Goal: Information Seeking & Learning: Compare options

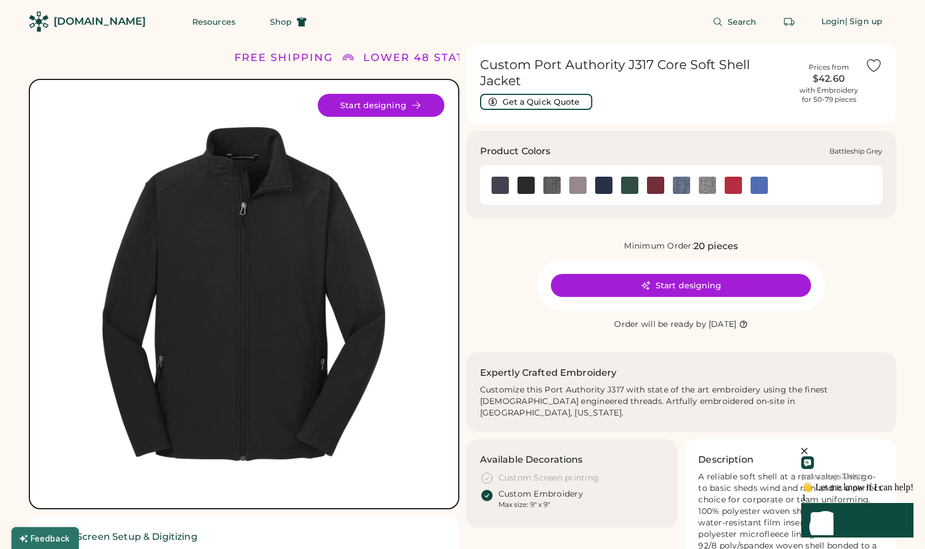
click at [504, 177] on img at bounding box center [500, 185] width 17 height 17
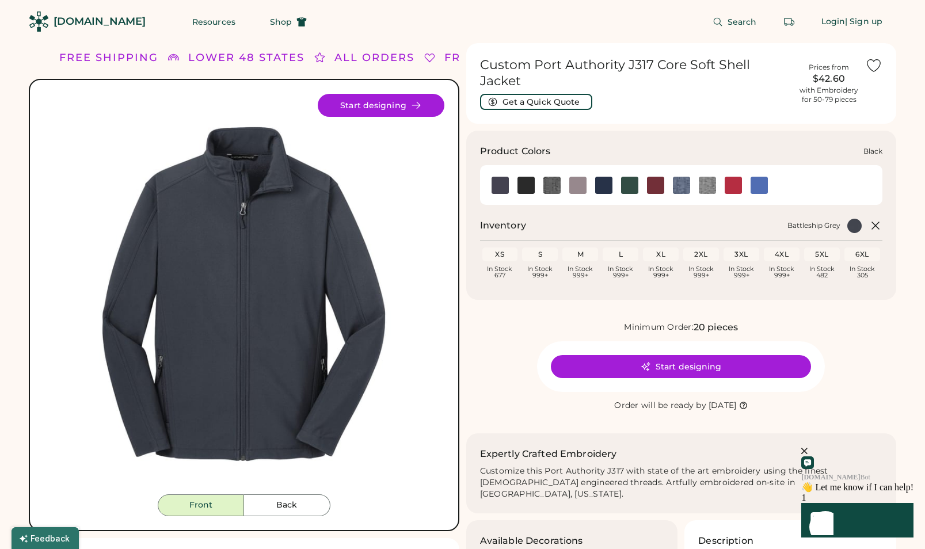
click at [527, 177] on img at bounding box center [526, 185] width 17 height 17
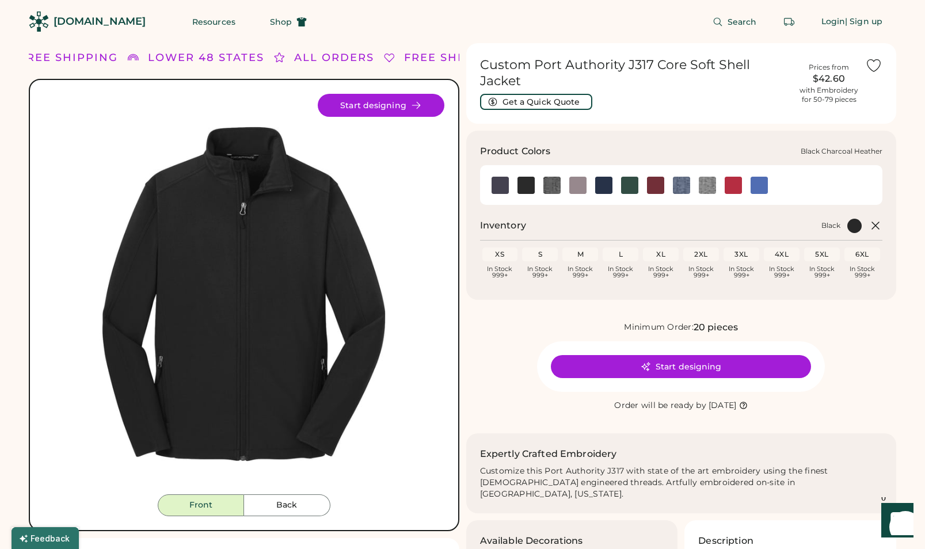
click at [552, 177] on img at bounding box center [552, 185] width 17 height 17
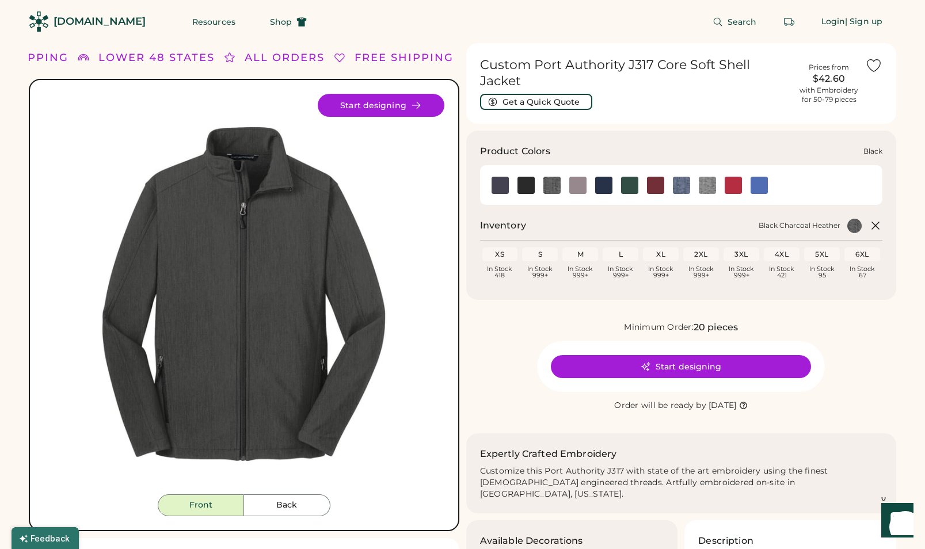
click at [526, 177] on img at bounding box center [526, 185] width 17 height 17
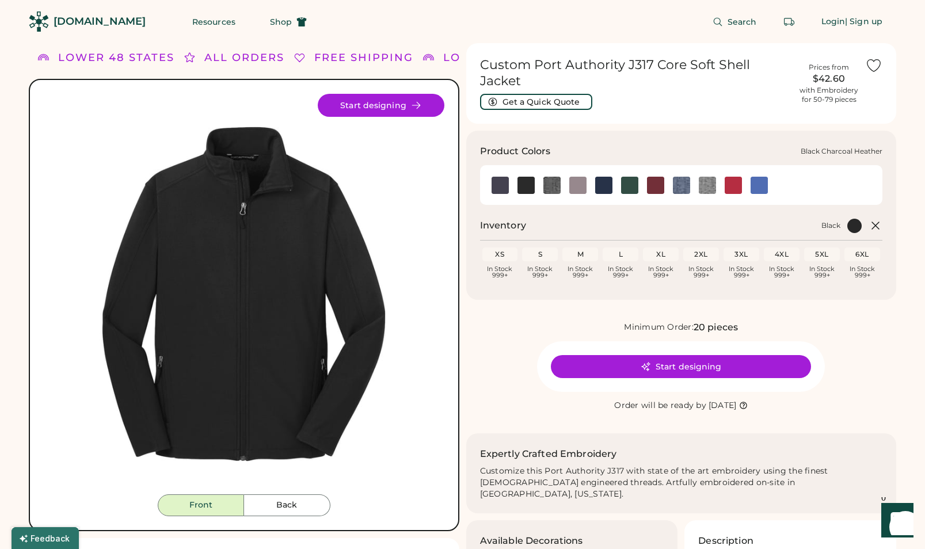
click at [551, 177] on img at bounding box center [552, 185] width 17 height 17
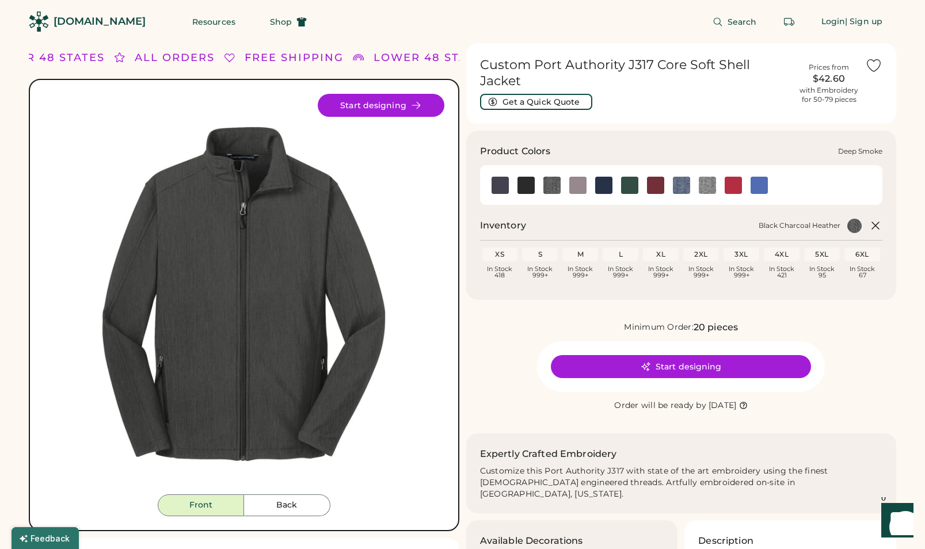
click at [578, 177] on img at bounding box center [577, 185] width 17 height 17
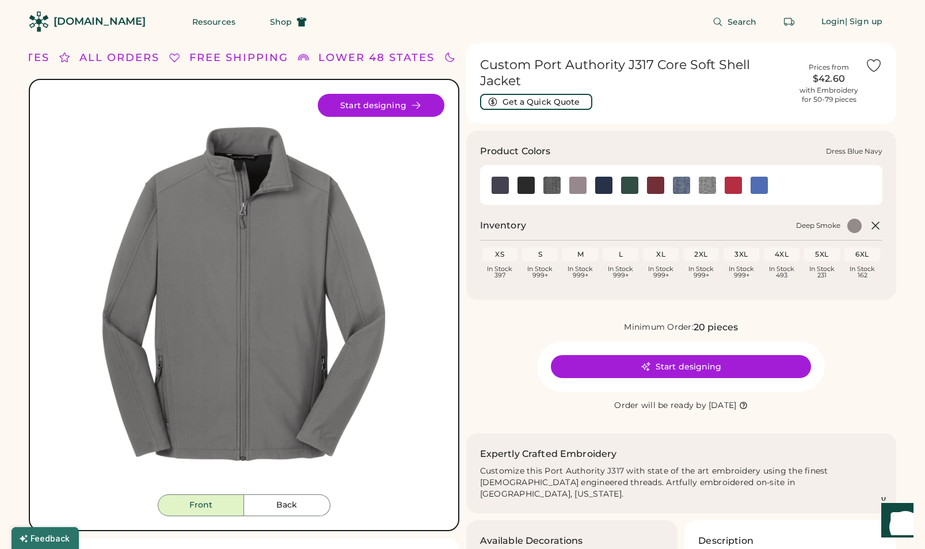
click at [606, 177] on img at bounding box center [603, 185] width 17 height 17
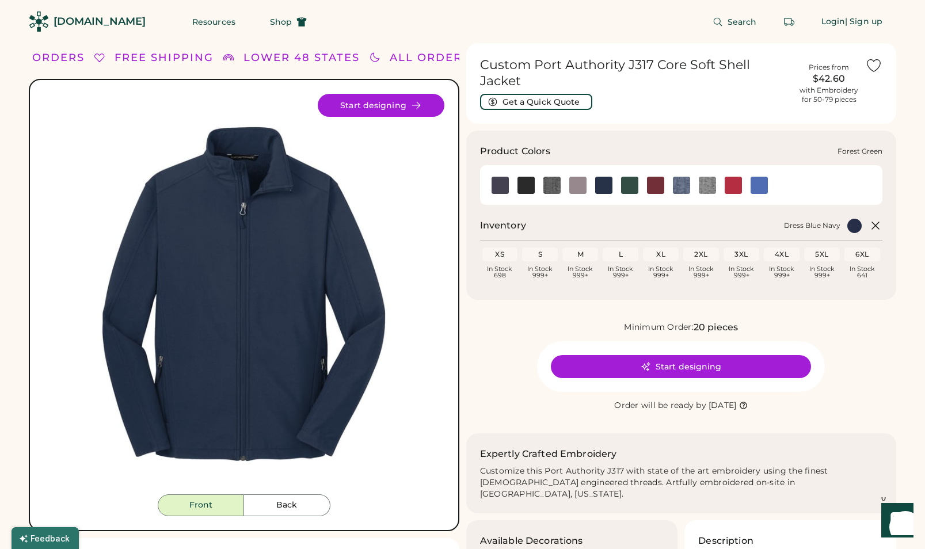
click at [630, 177] on img at bounding box center [629, 185] width 17 height 17
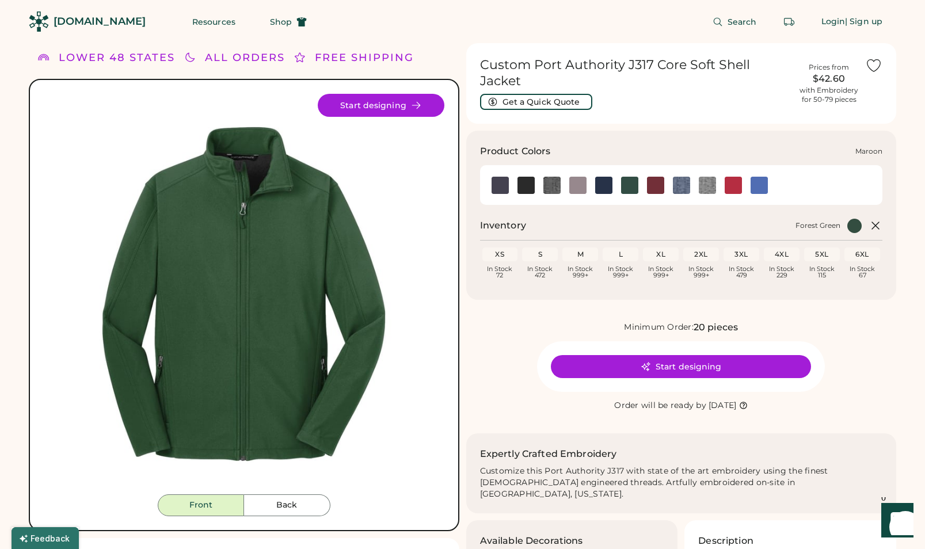
click at [656, 178] on img at bounding box center [655, 185] width 17 height 17
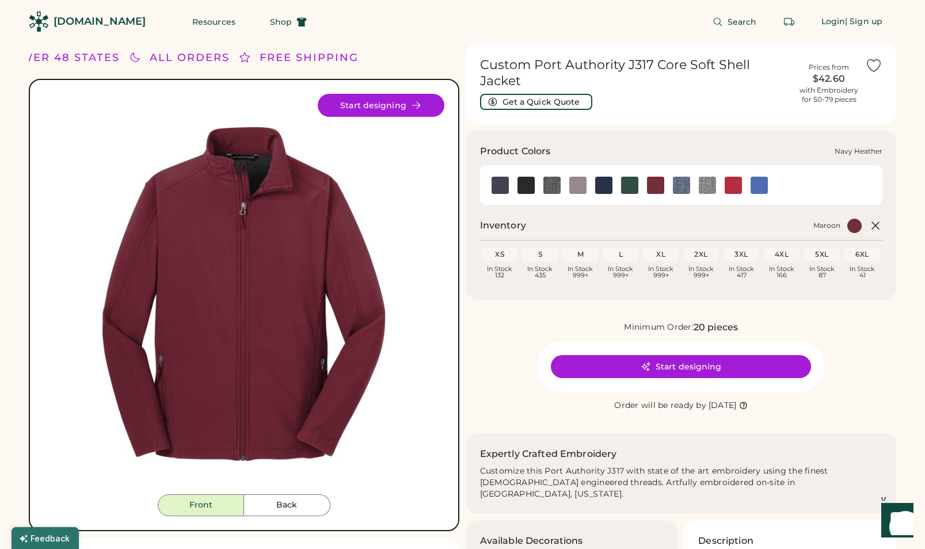
click at [679, 177] on img at bounding box center [681, 185] width 17 height 17
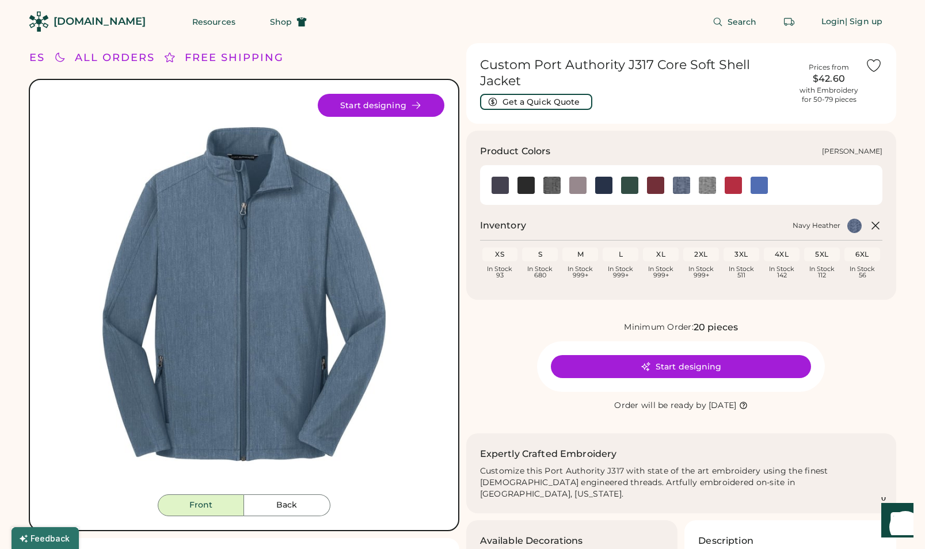
click at [711, 177] on img at bounding box center [707, 185] width 17 height 17
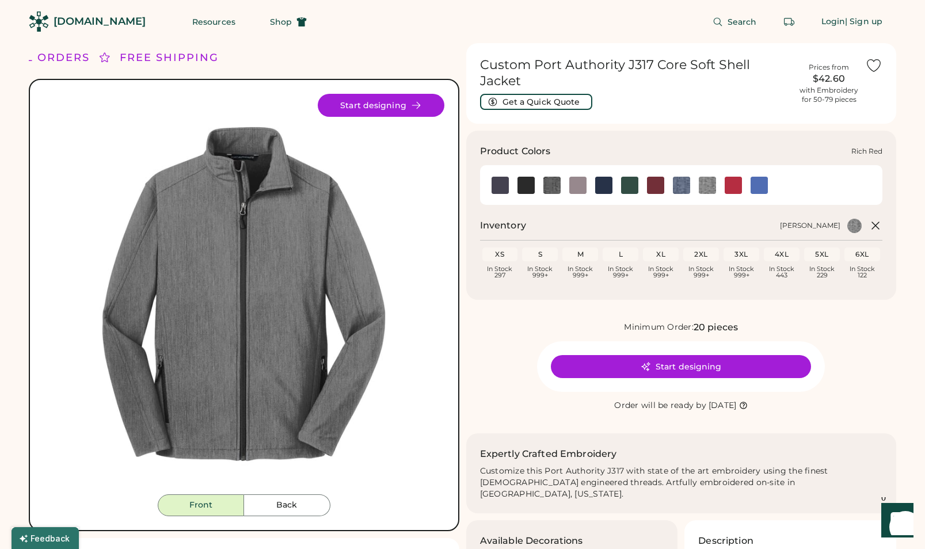
click at [734, 177] on img at bounding box center [733, 185] width 17 height 17
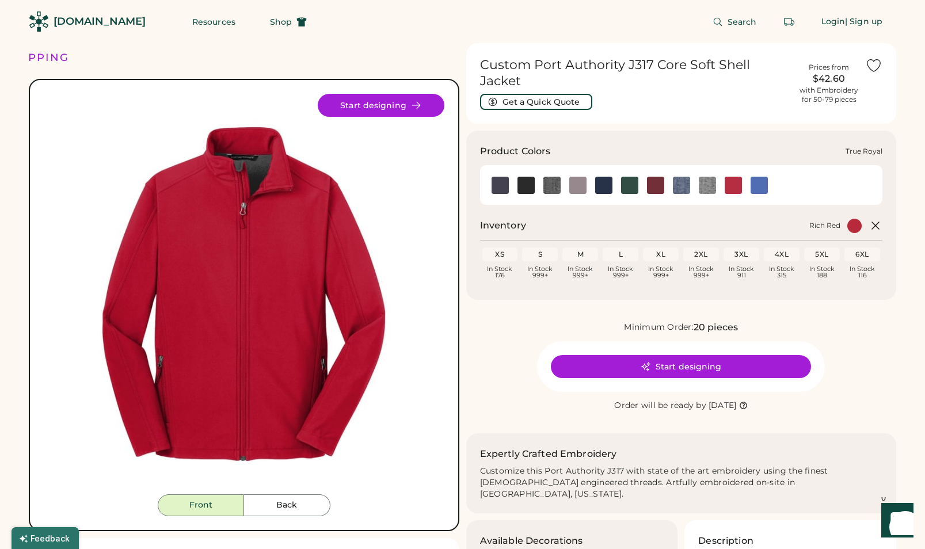
click at [761, 177] on img at bounding box center [759, 185] width 17 height 17
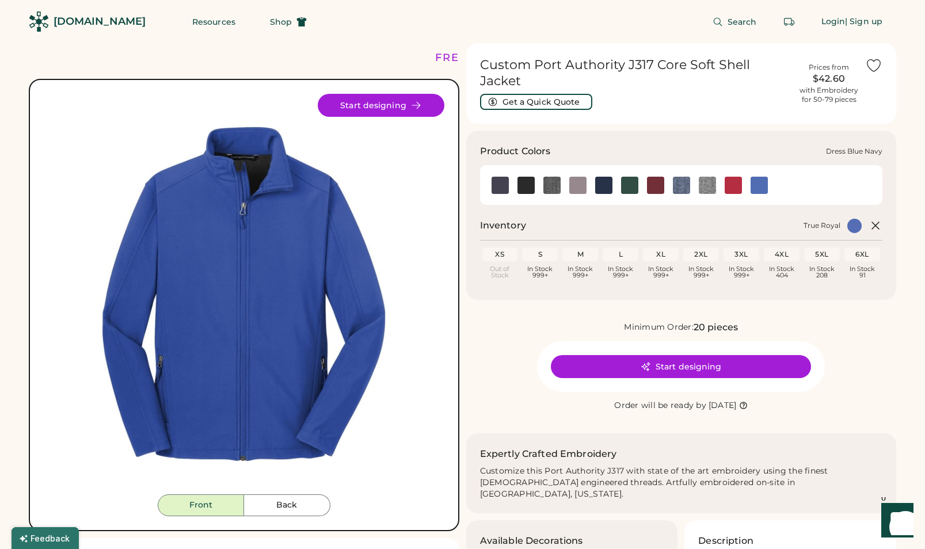
click at [601, 177] on img at bounding box center [603, 185] width 17 height 17
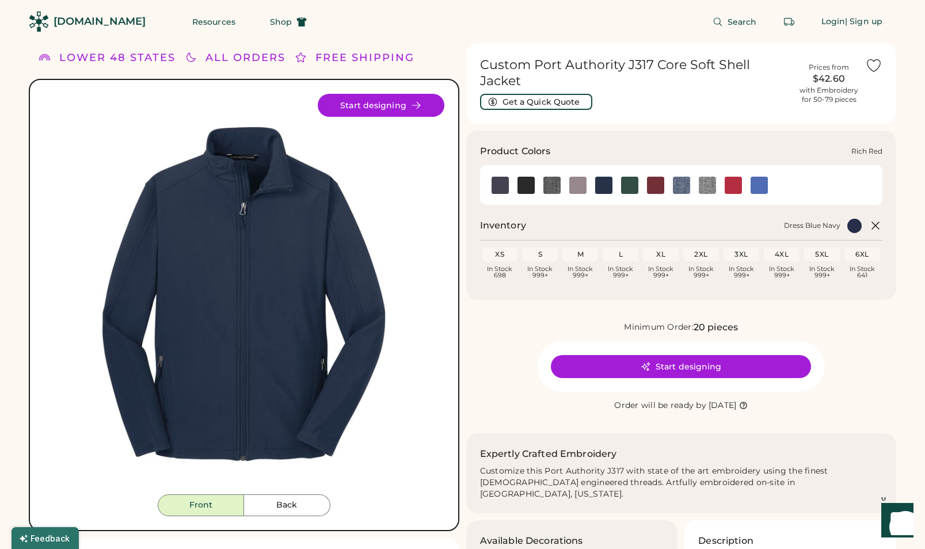
click at [739, 177] on img at bounding box center [733, 185] width 17 height 17
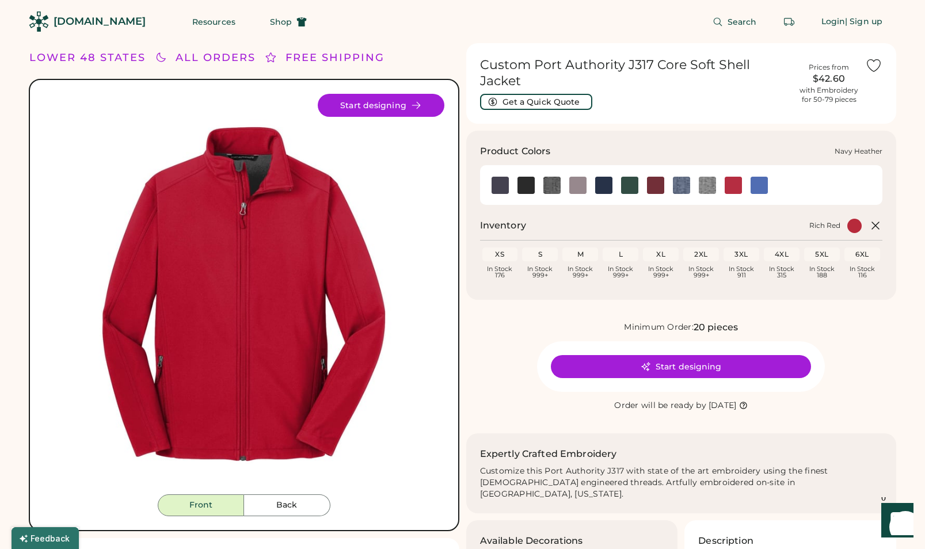
click at [685, 177] on img at bounding box center [681, 185] width 17 height 17
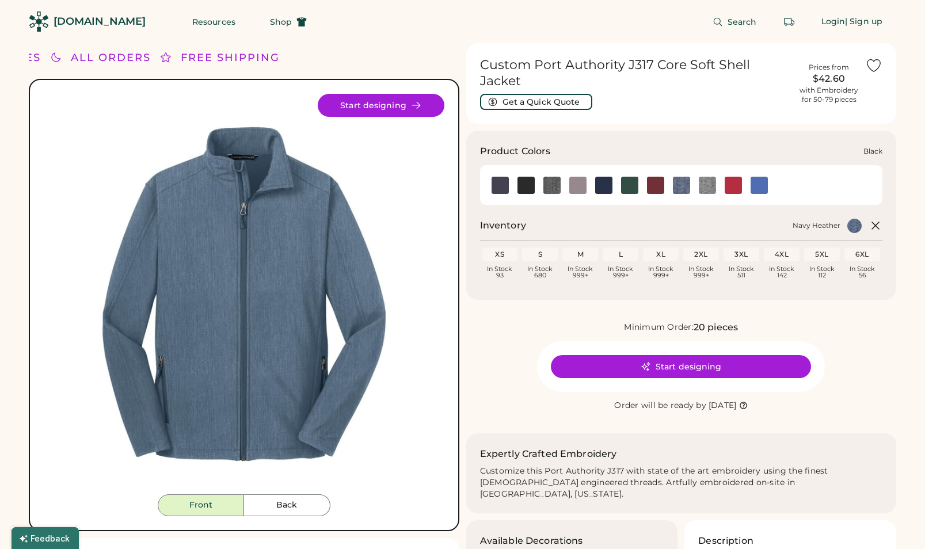
click at [525, 177] on img at bounding box center [526, 185] width 17 height 17
